Goal: Task Accomplishment & Management: Use online tool/utility

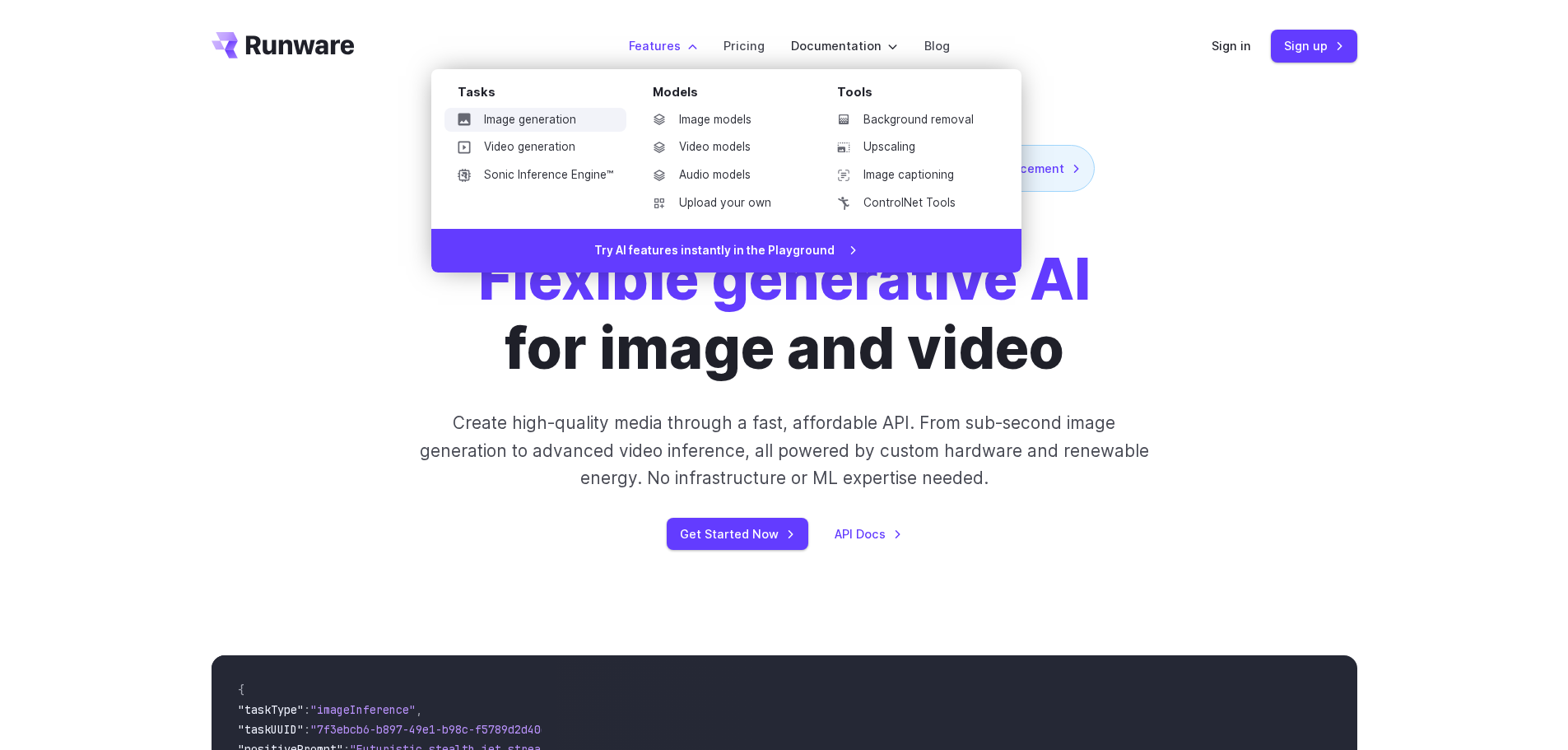
click at [568, 121] on link "Image generation" at bounding box center [536, 120] width 182 height 25
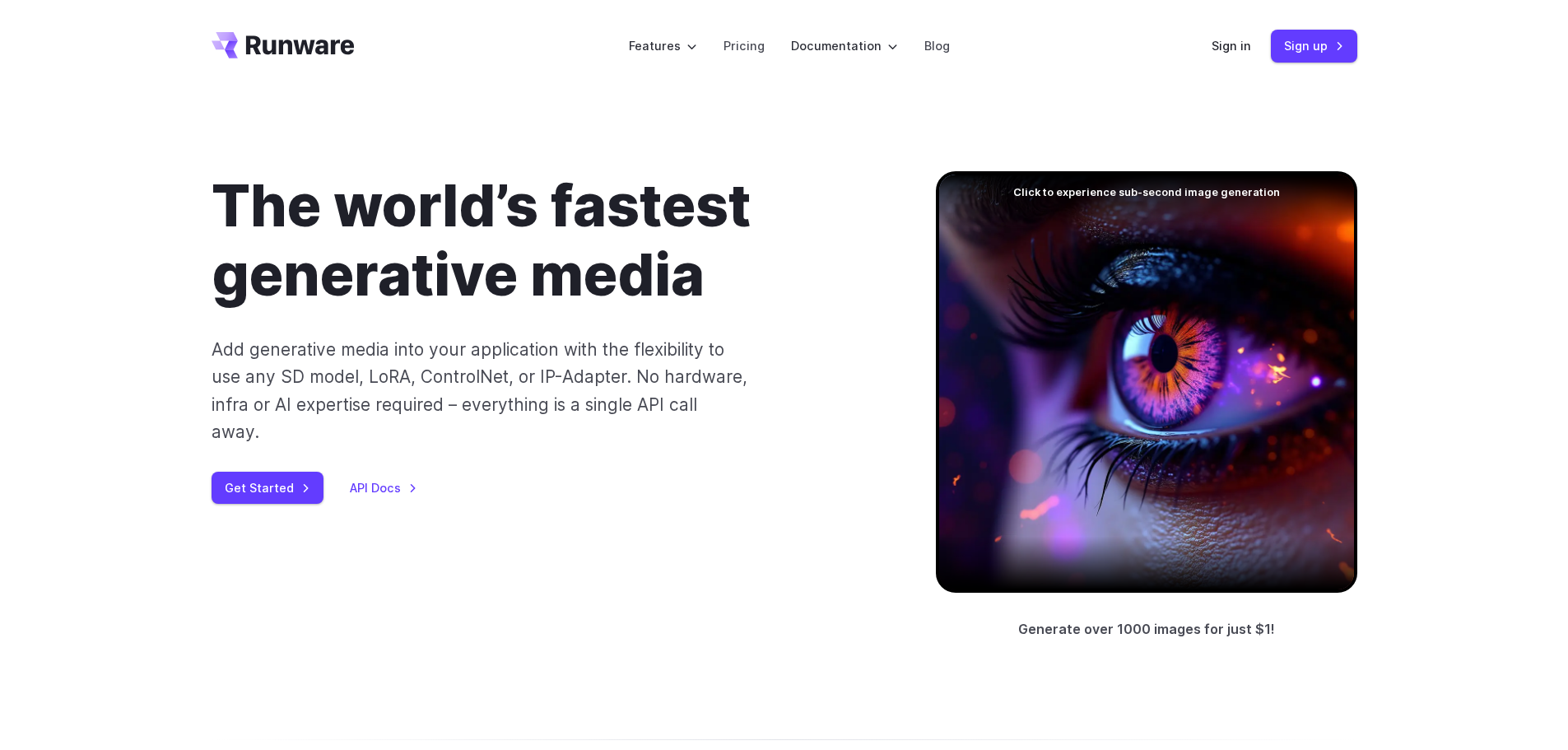
click at [286, 49] on icon "Go to /" at bounding box center [283, 45] width 143 height 26
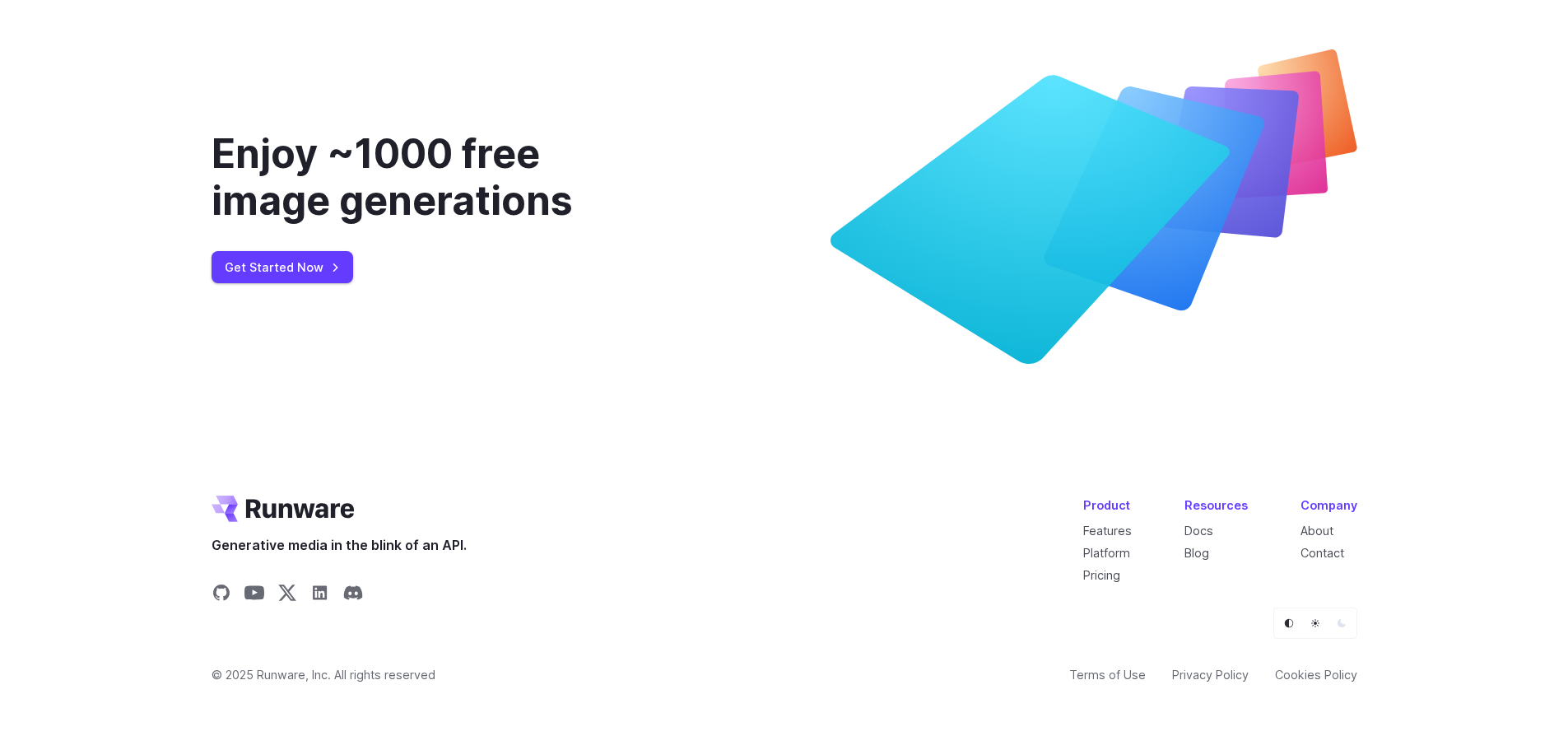
scroll to position [6326, 0]
click at [1486, 19] on div "Enjoy ~1000 free image generations Get Started Now" at bounding box center [784, 207] width 1568 height 473
